Goal: Transaction & Acquisition: Purchase product/service

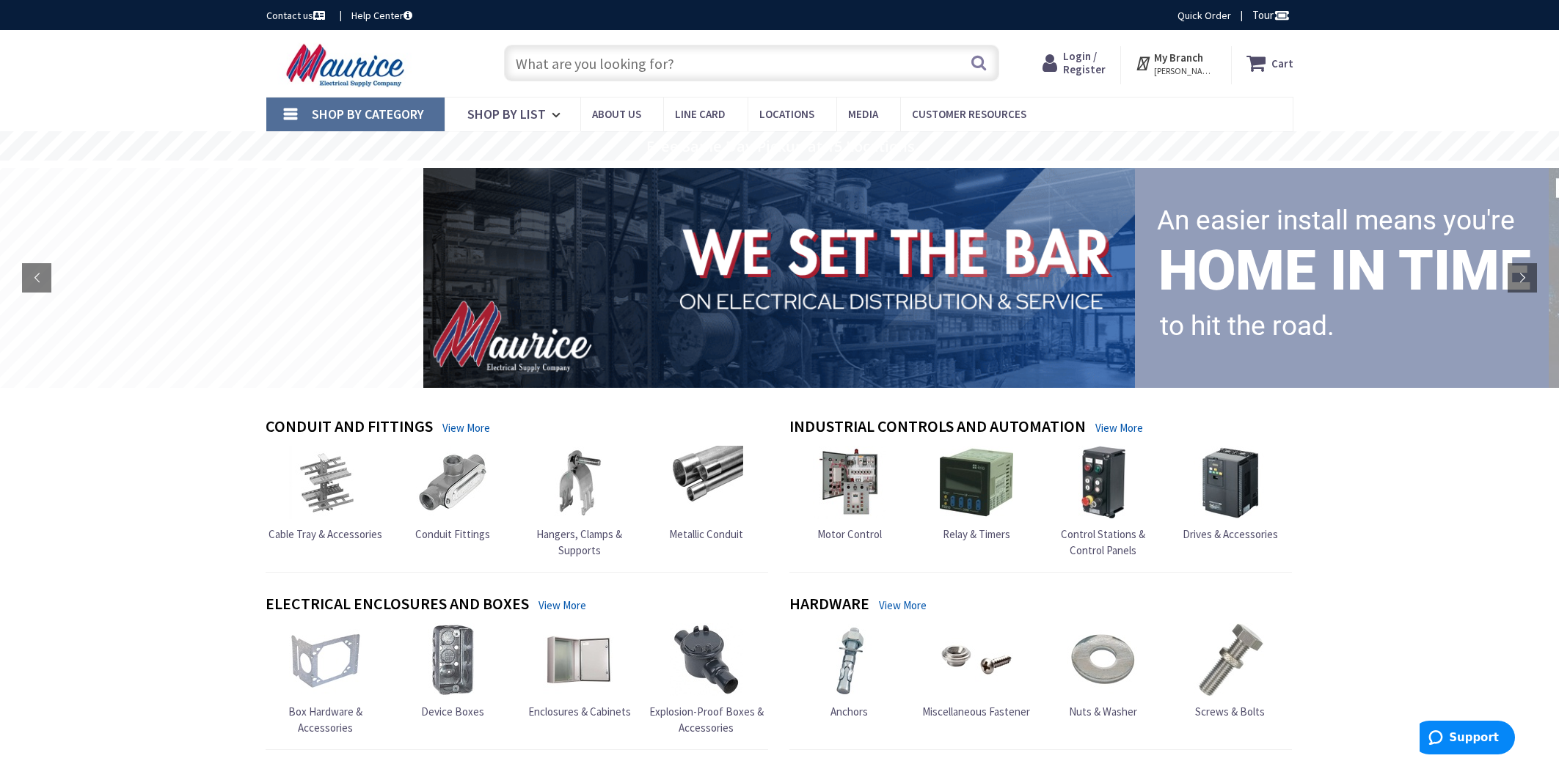
click at [1099, 72] on span "Login / Register" at bounding box center [1084, 62] width 43 height 27
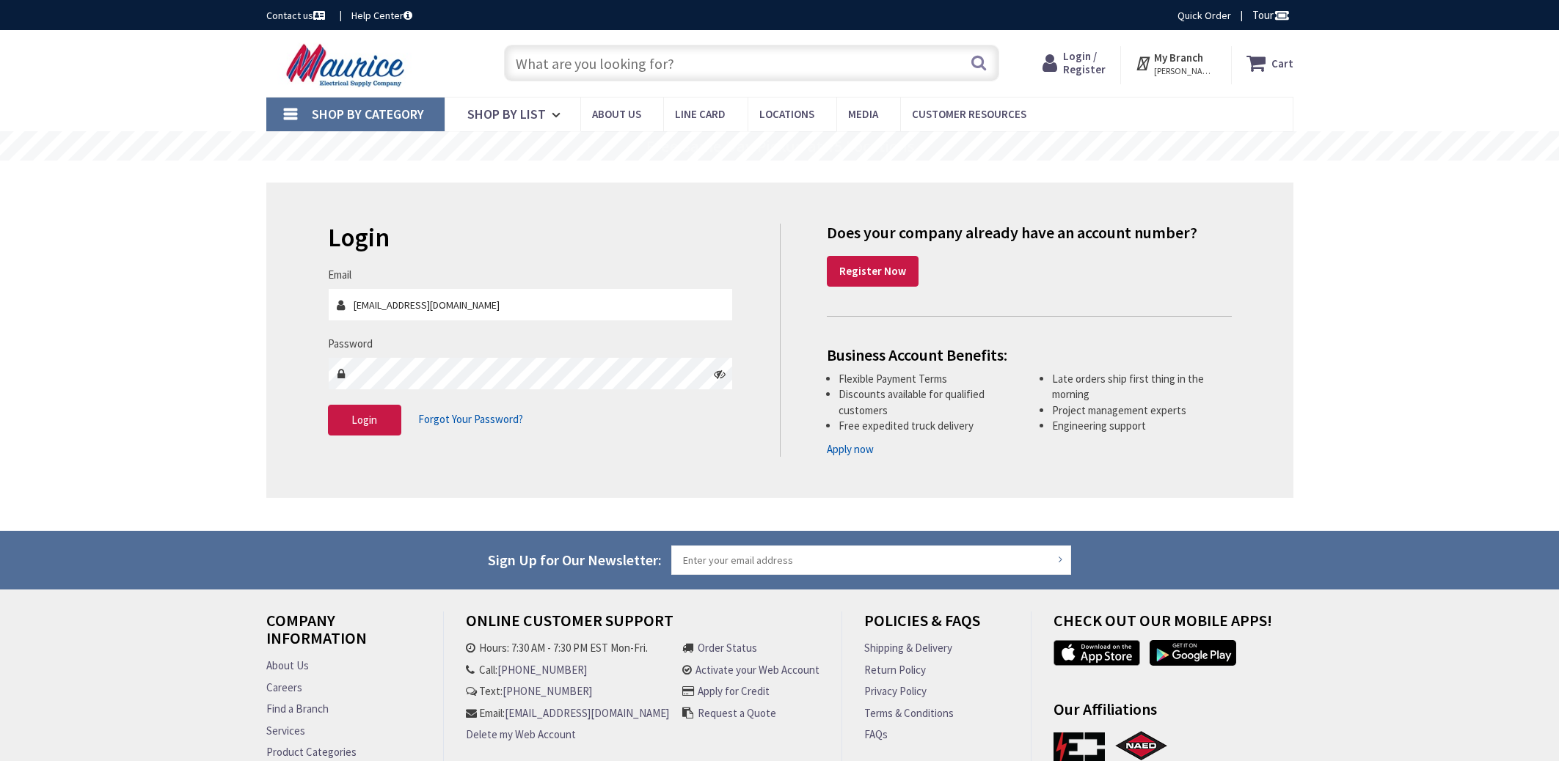
click at [1171, 67] on span "LANDOVER, MD" at bounding box center [1185, 71] width 62 height 12
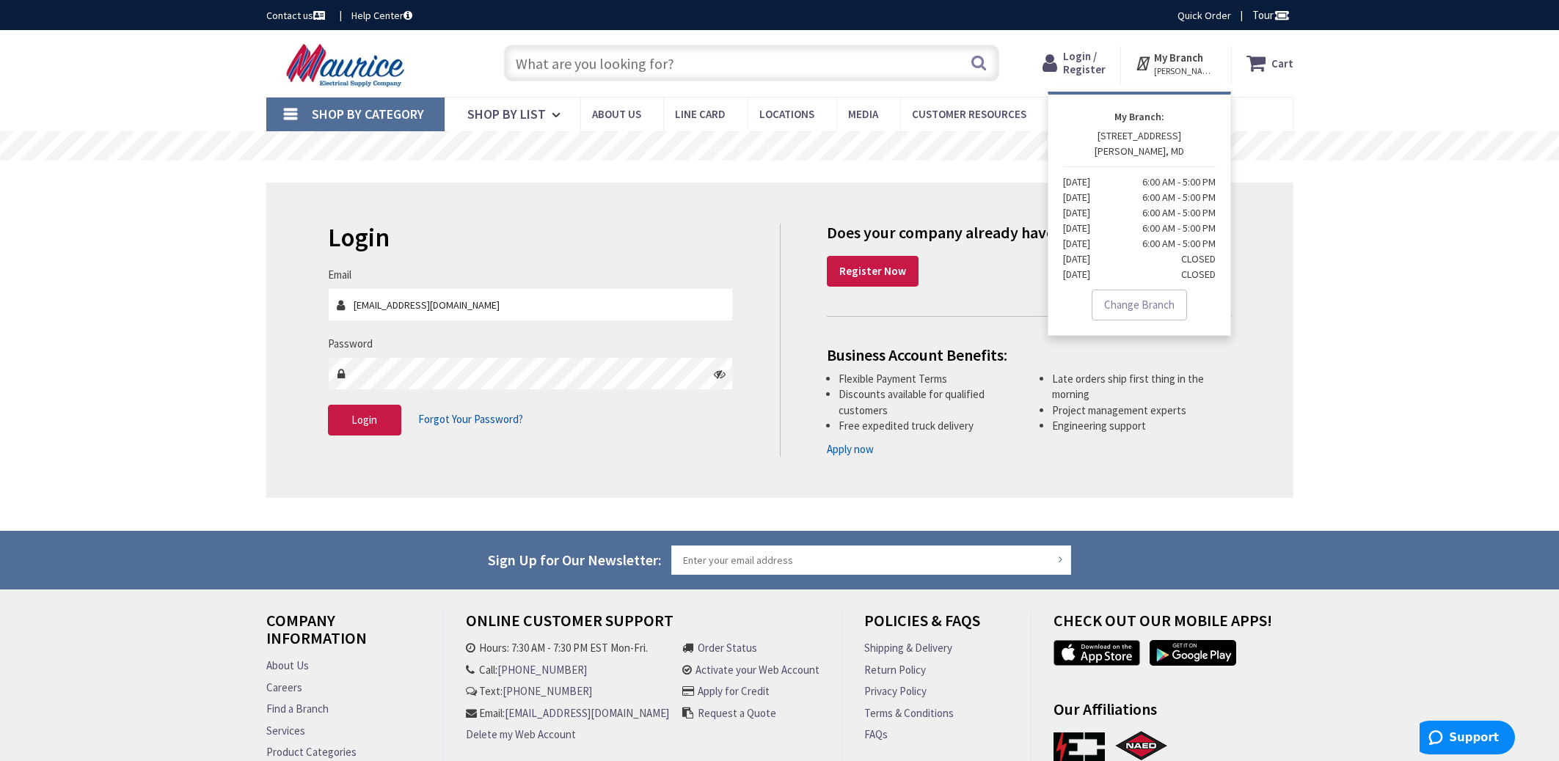
click at [1465, 241] on div "Skip to Content Toggle Nav Search Cart My Cart Close" at bounding box center [779, 449] width 1559 height 838
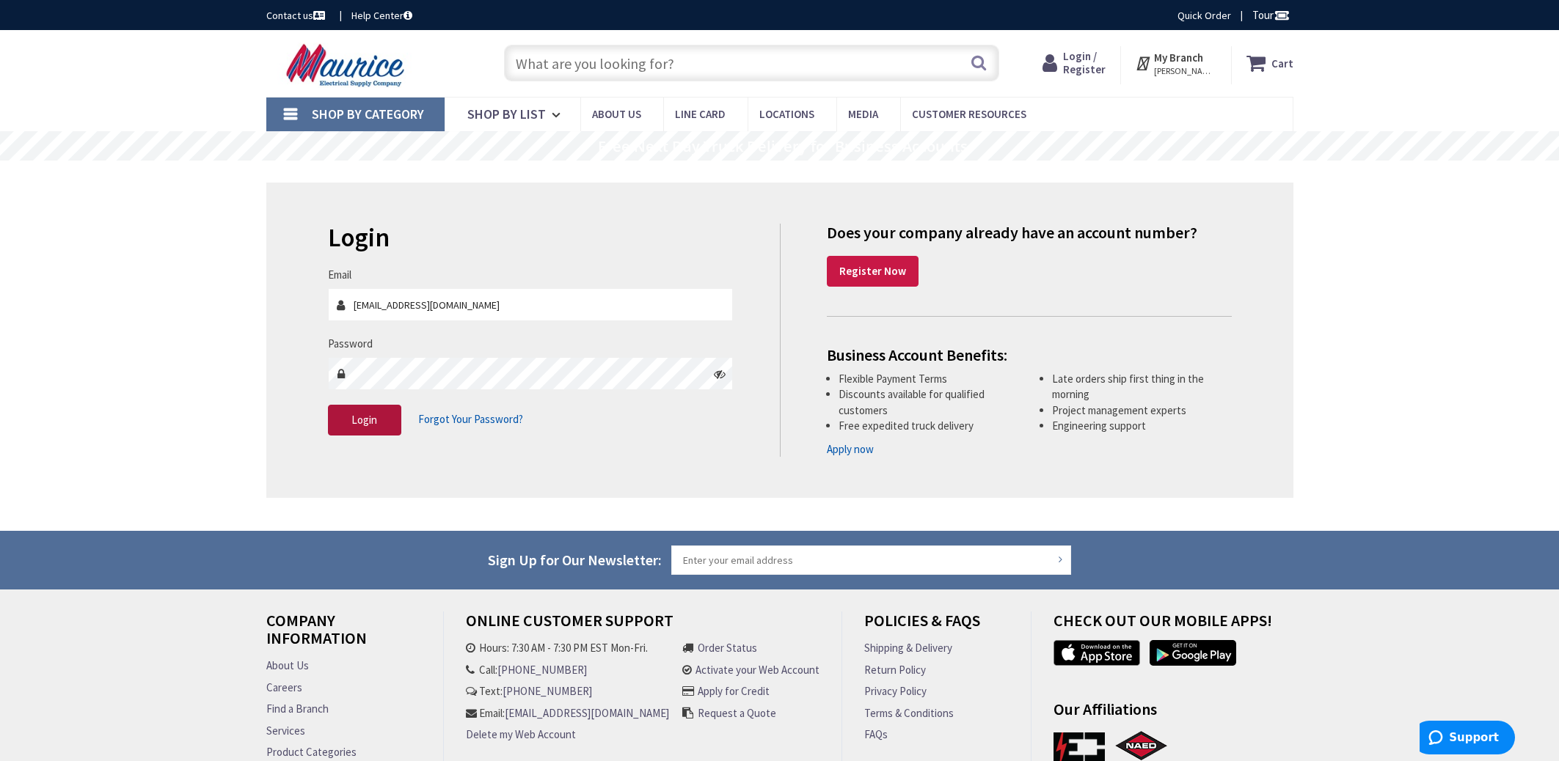
click at [364, 414] on button "Login" at bounding box center [364, 420] width 73 height 31
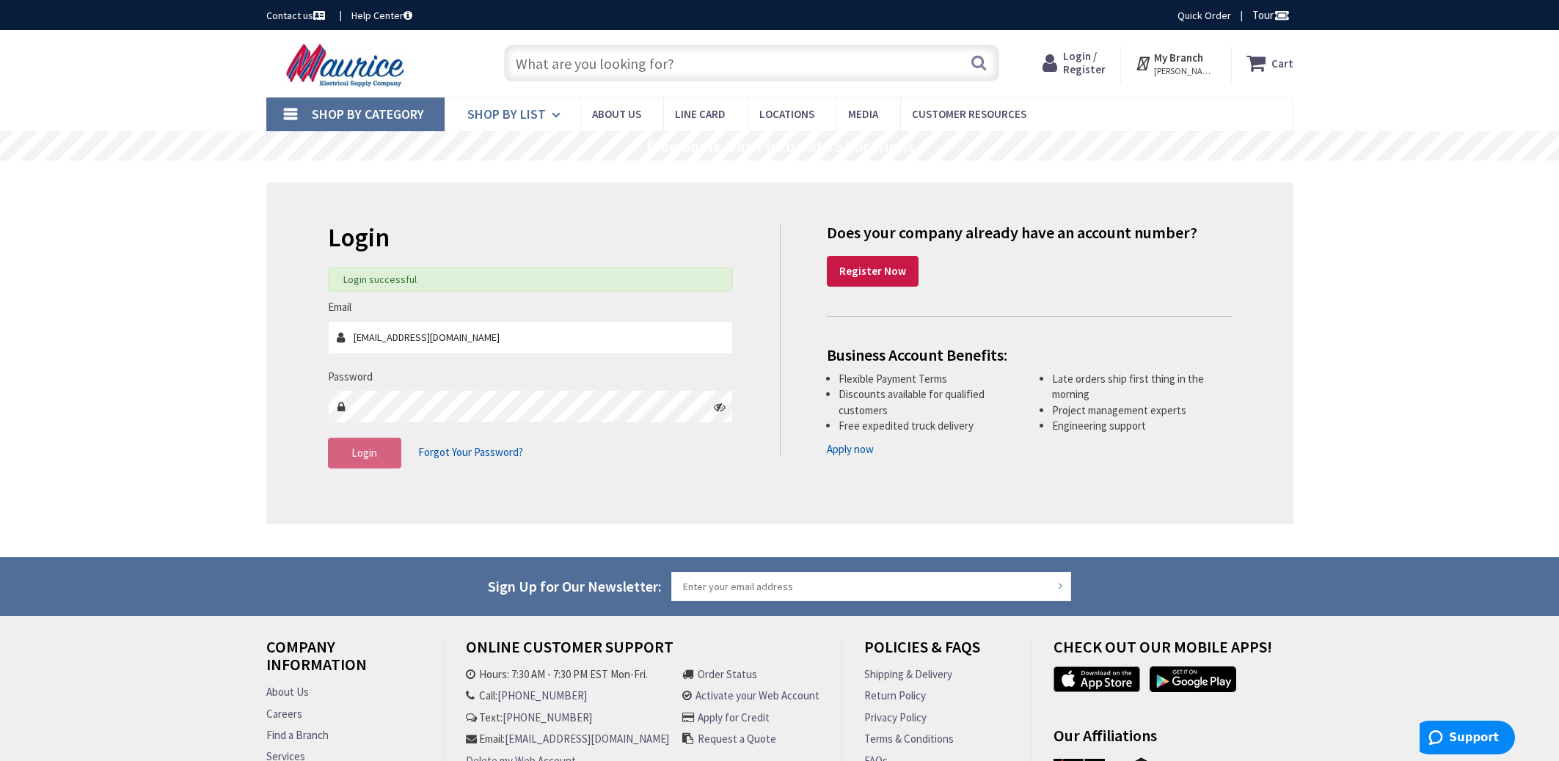
click at [469, 111] on span "Shop By List" at bounding box center [506, 114] width 78 height 17
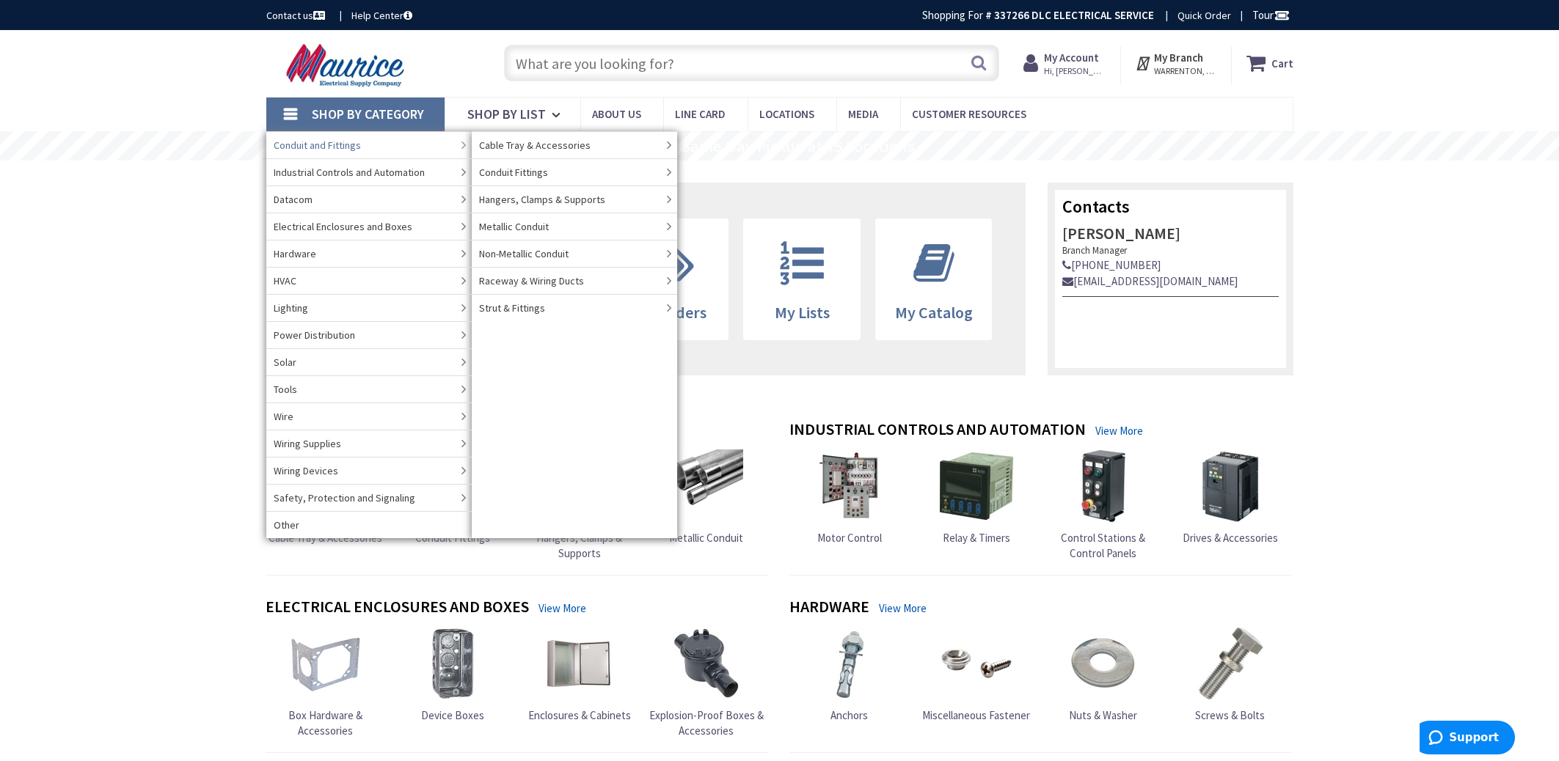
click at [350, 147] on span "Conduit and Fittings" at bounding box center [317, 145] width 87 height 15
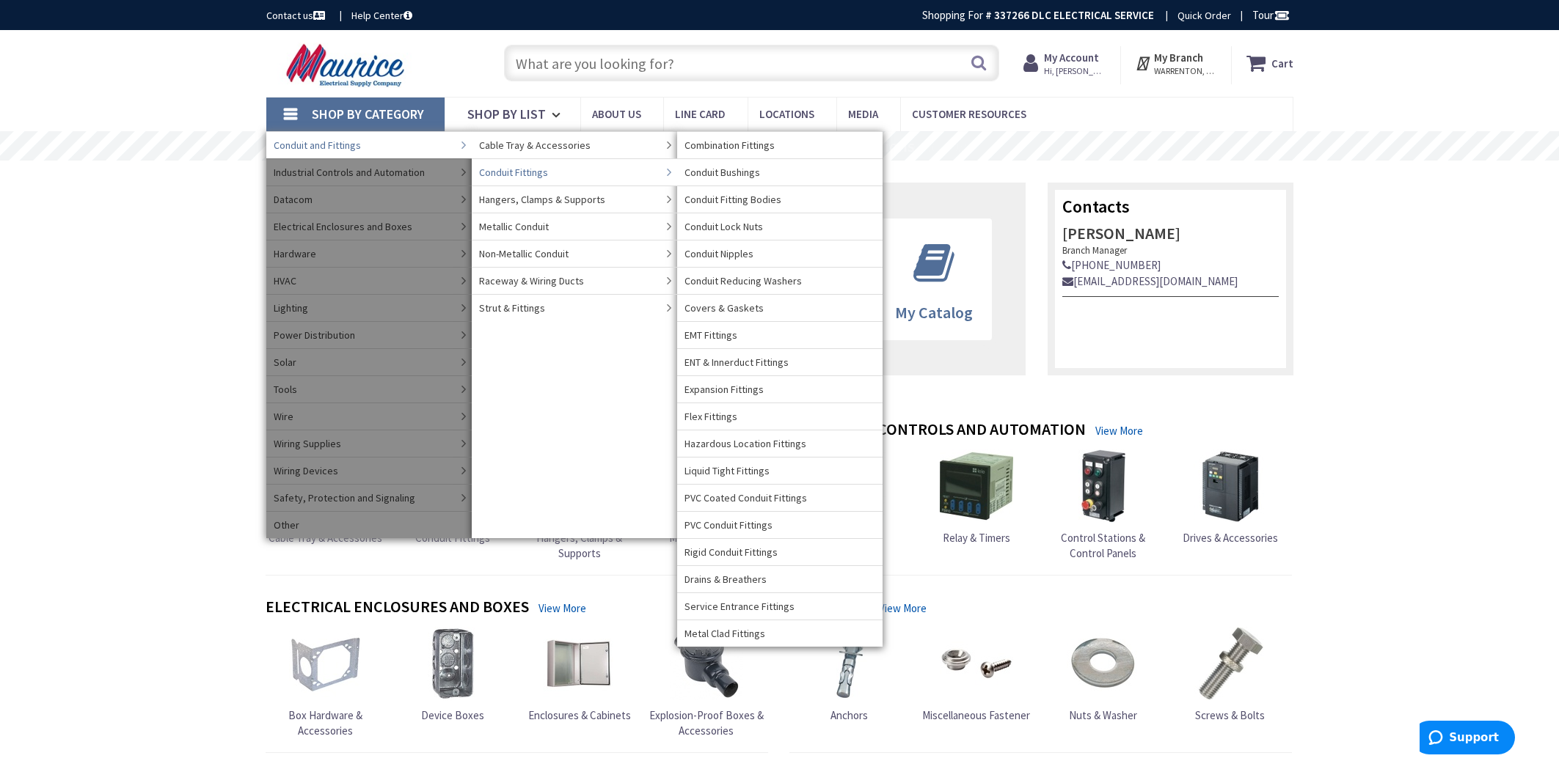
click at [498, 172] on span "Conduit Fittings" at bounding box center [513, 172] width 69 height 15
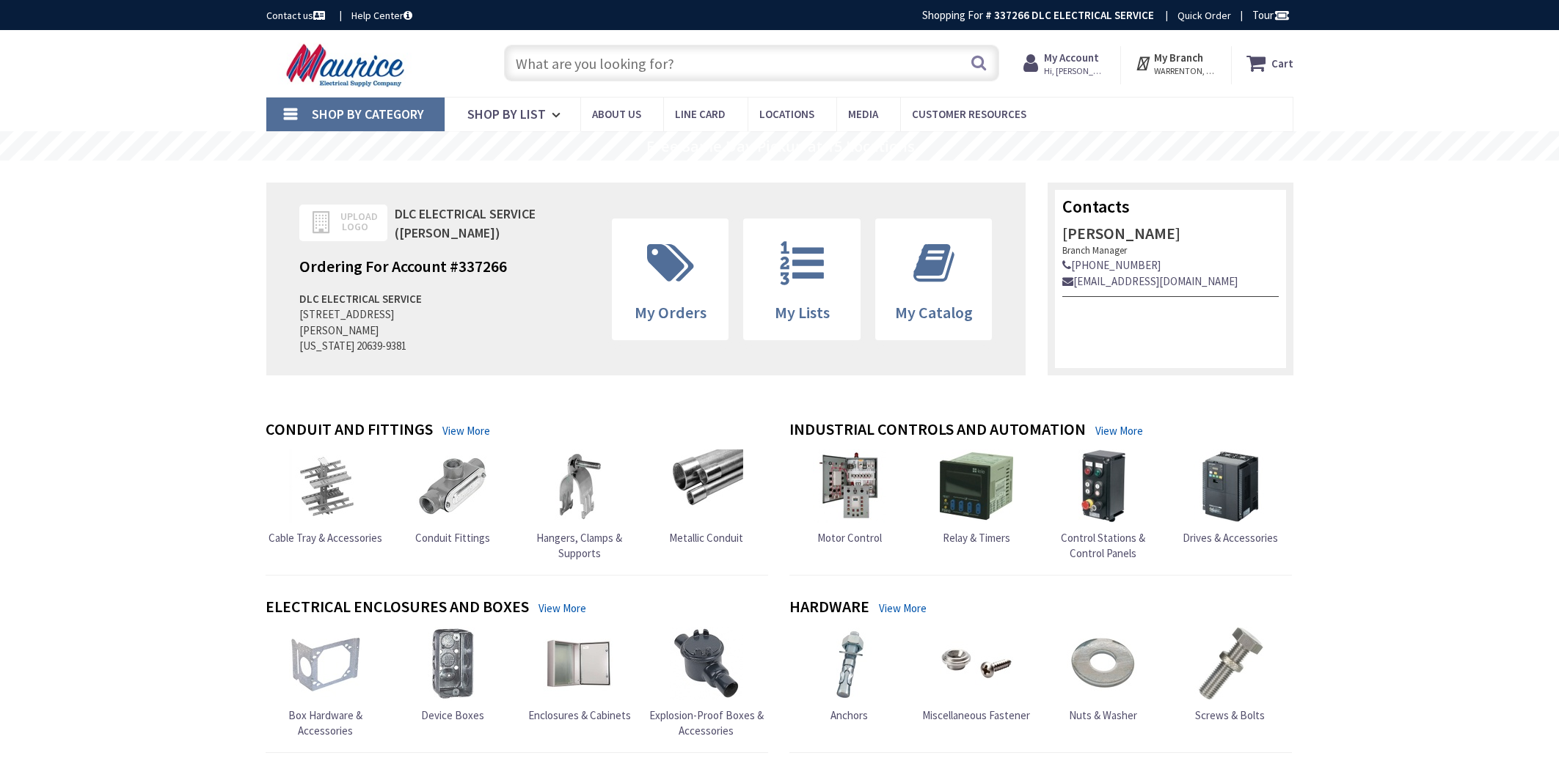
click at [726, 531] on span "Metallic Conduit" at bounding box center [706, 538] width 74 height 14
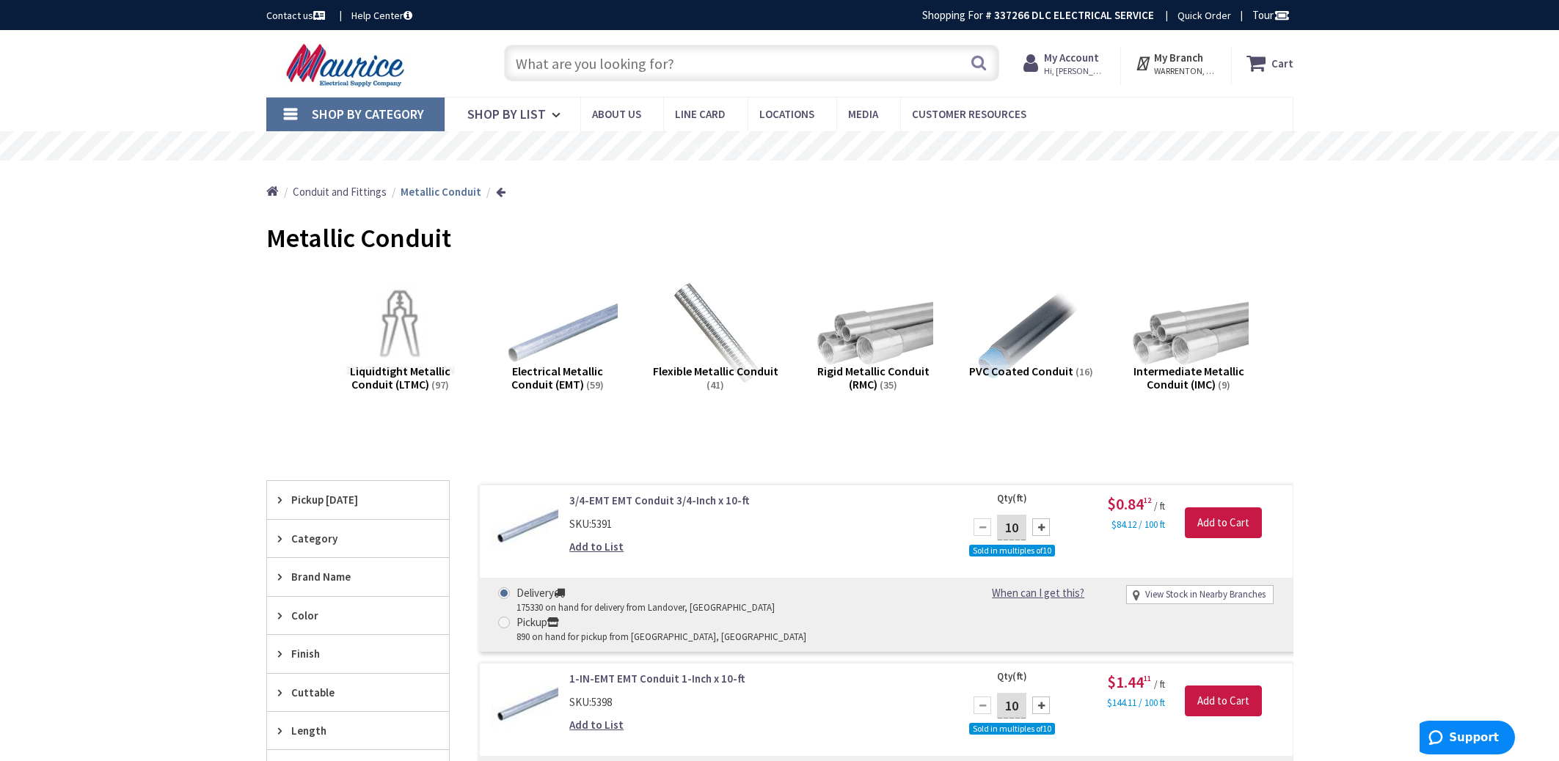
click at [713, 368] on span "Flexible Metallic Conduit" at bounding box center [715, 371] width 125 height 15
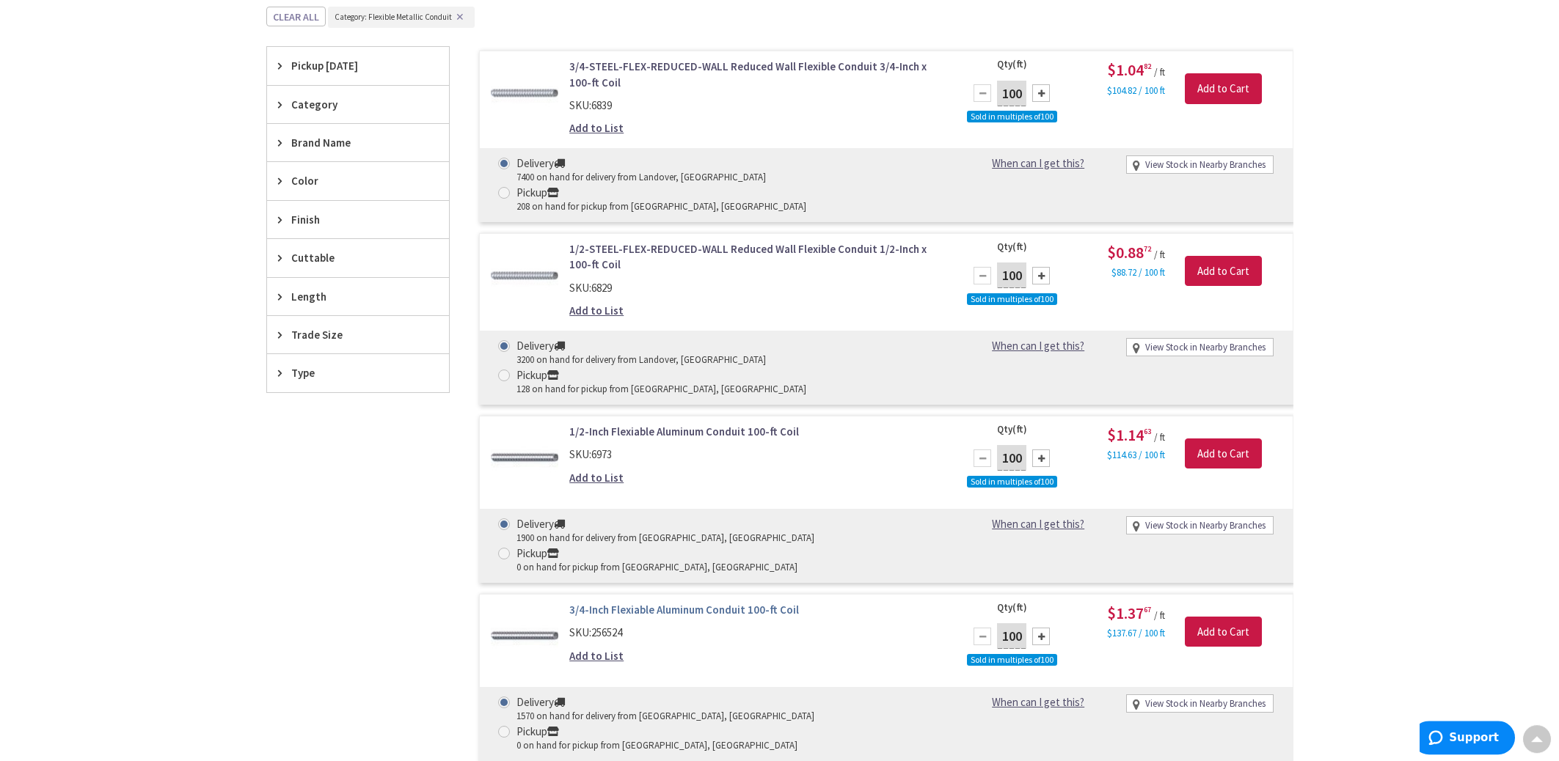
scroll to position [299, 0]
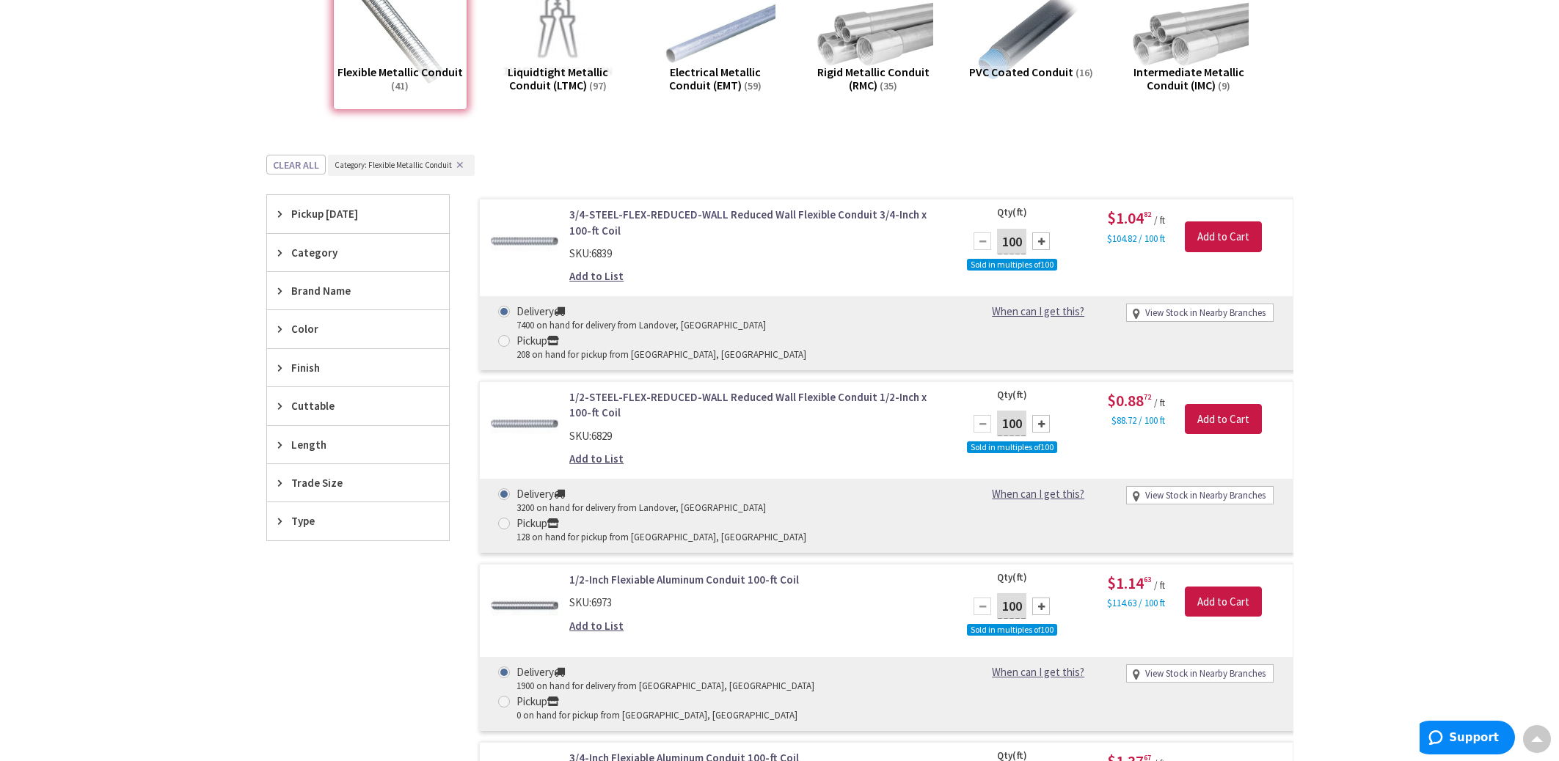
click at [296, 479] on span "Trade Size" at bounding box center [351, 482] width 120 height 15
click at [313, 585] on span "1-1/4 Inch" at bounding box center [358, 586] width 182 height 25
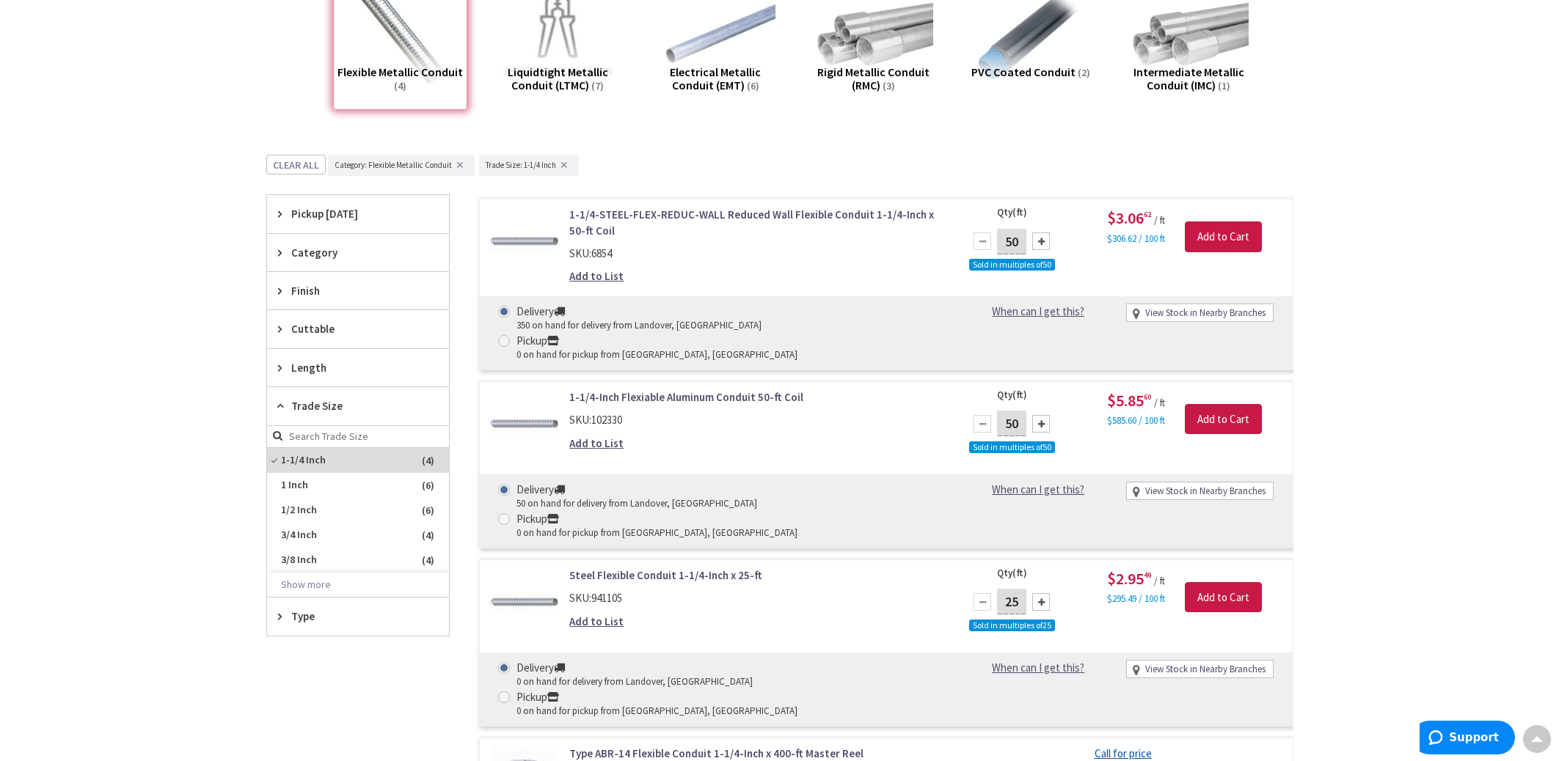
click at [1167, 663] on link "View Stock in Nearby Branches" at bounding box center [1205, 670] width 120 height 14
select select "data-availability"
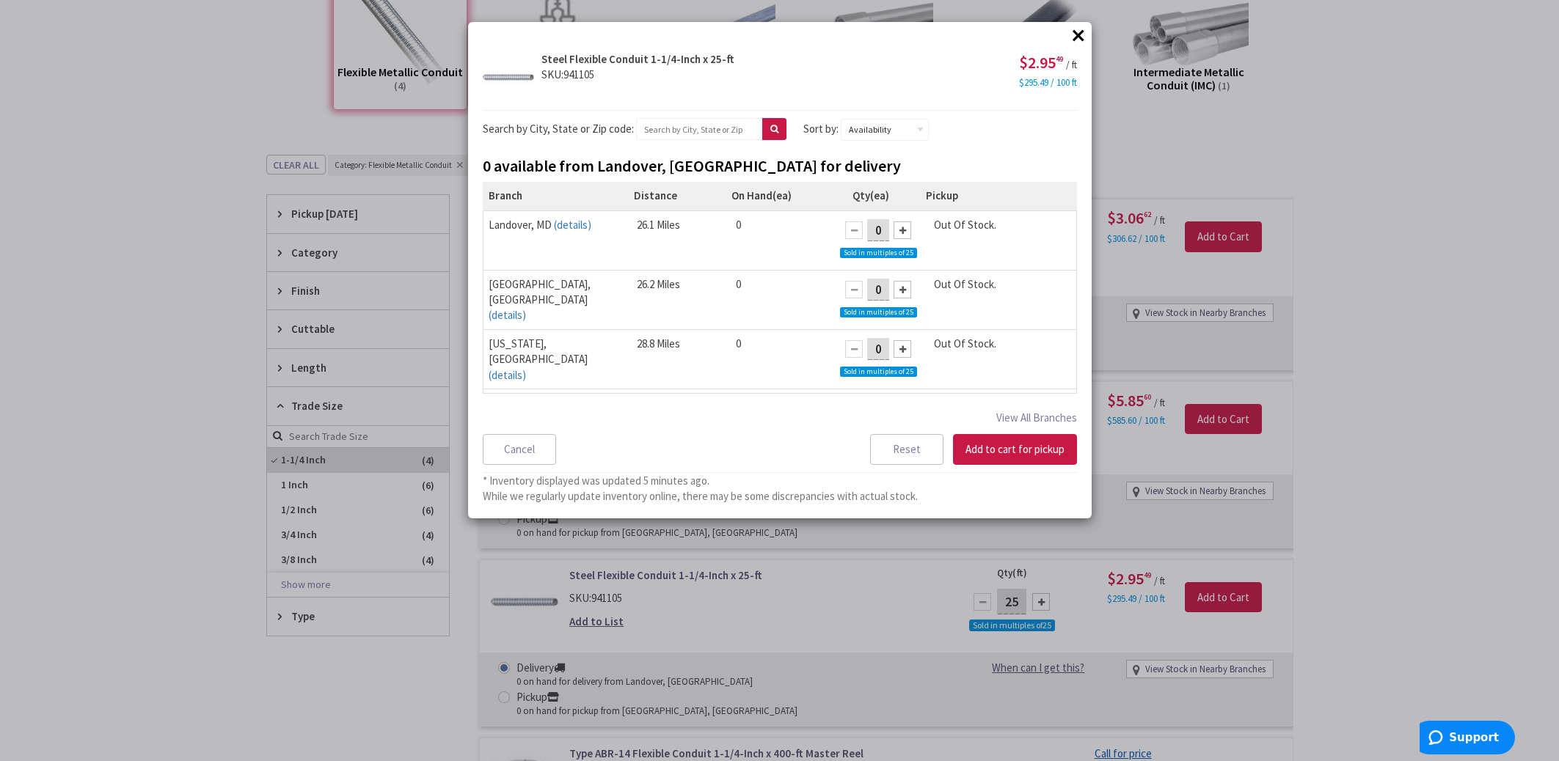
click at [1071, 39] on button "×" at bounding box center [1078, 35] width 22 height 22
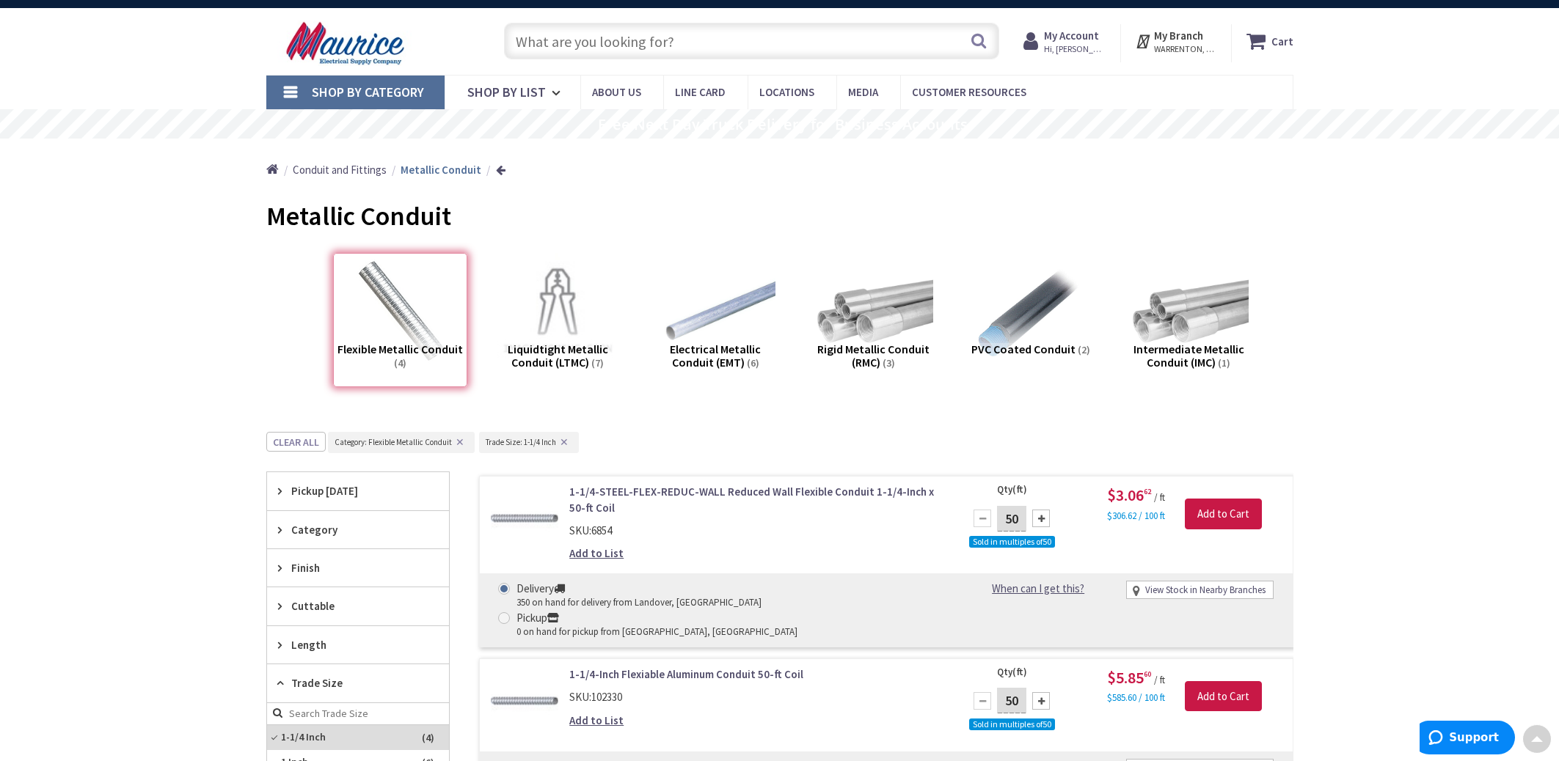
scroll to position [0, 0]
